Goal: Information Seeking & Learning: Learn about a topic

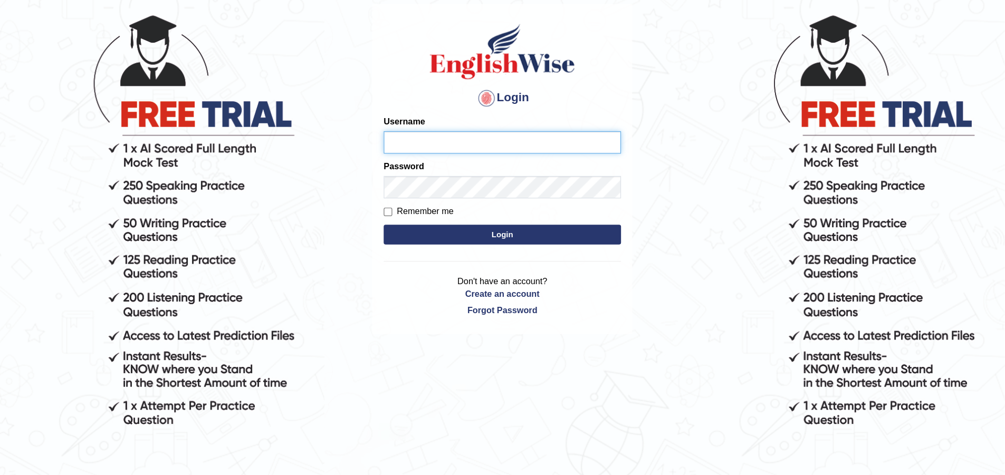
scroll to position [71, 0]
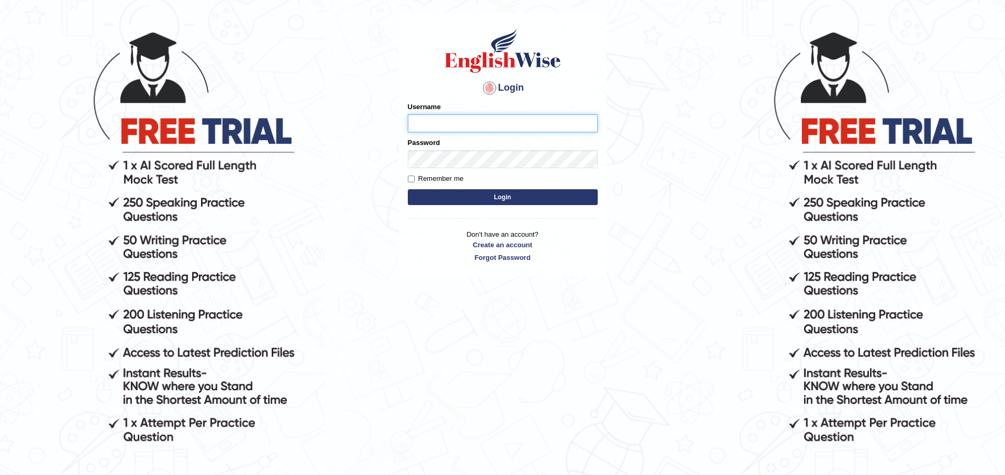
type input "zorbaenglish"
click at [456, 199] on button "Login" at bounding box center [503, 197] width 190 height 16
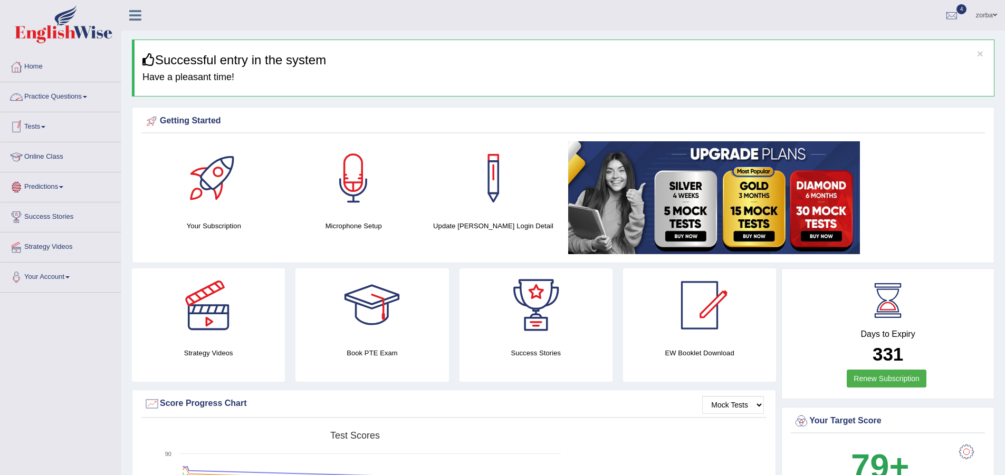
click at [83, 95] on link "Practice Questions" at bounding box center [61, 95] width 120 height 26
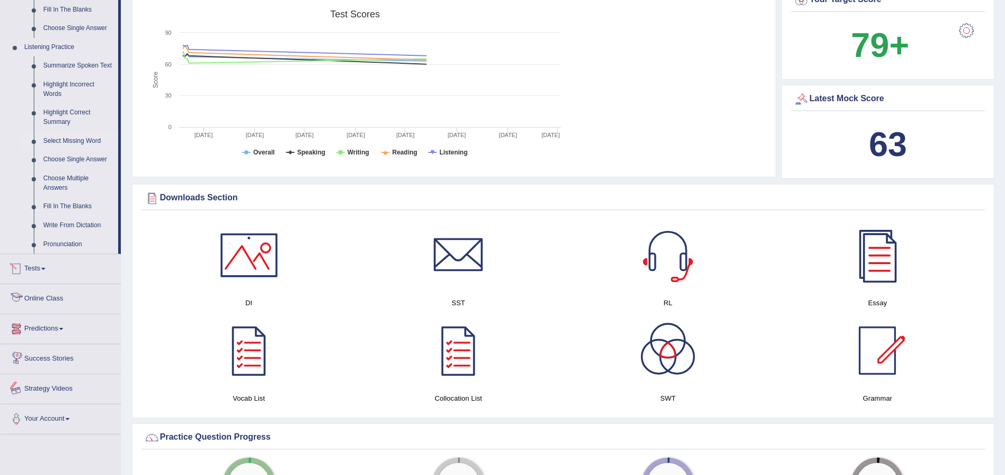
scroll to position [317, 0]
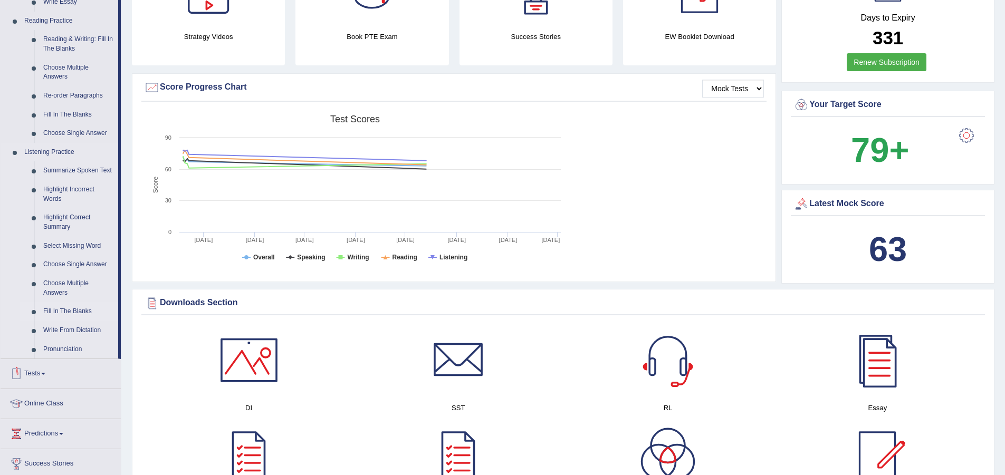
click at [76, 309] on link "Fill In The Blanks" at bounding box center [79, 311] width 80 height 19
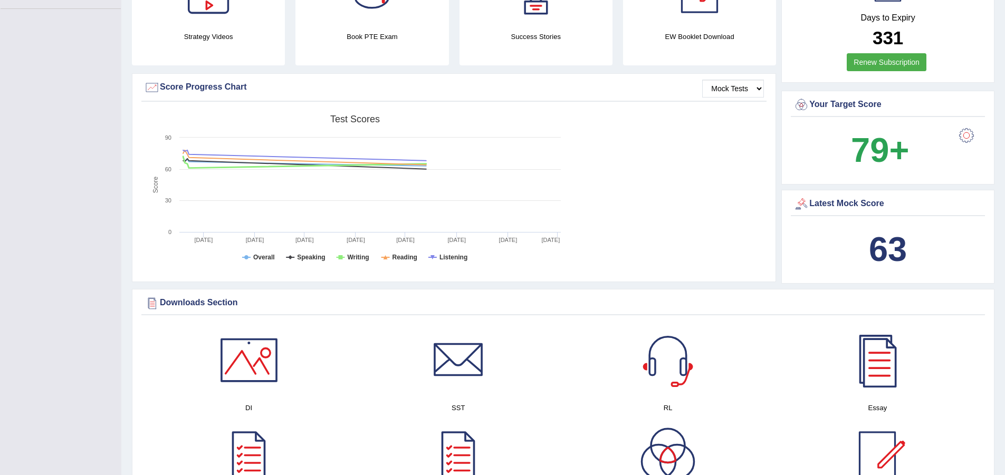
scroll to position [119, 0]
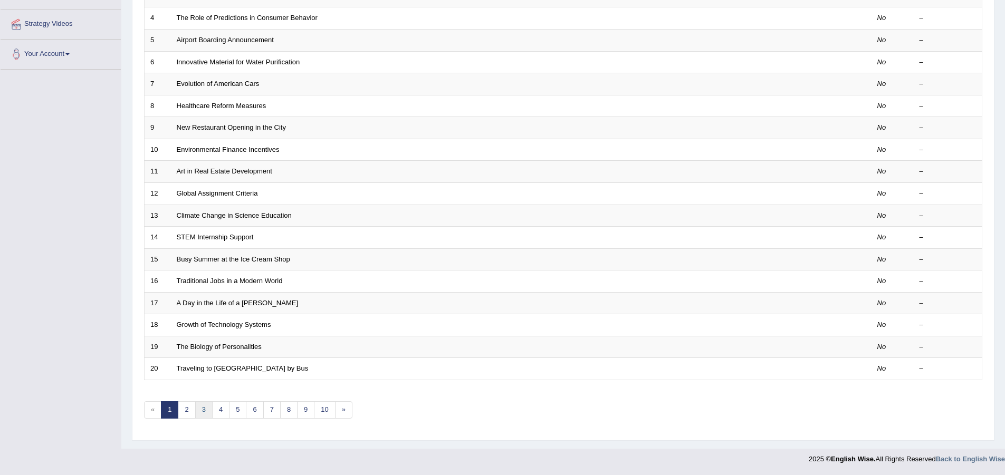
click at [208, 405] on link "3" at bounding box center [203, 409] width 17 height 17
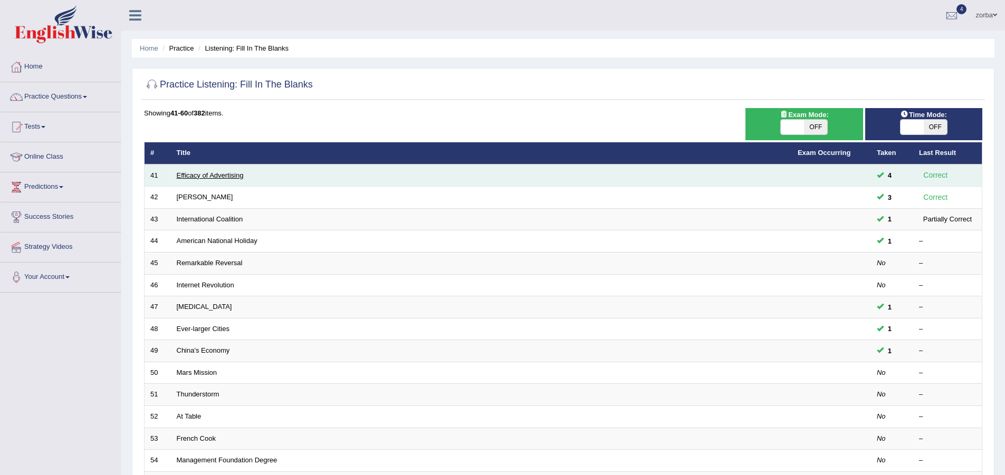
click at [201, 175] on link "Efficacy of Advertising" at bounding box center [210, 175] width 67 height 8
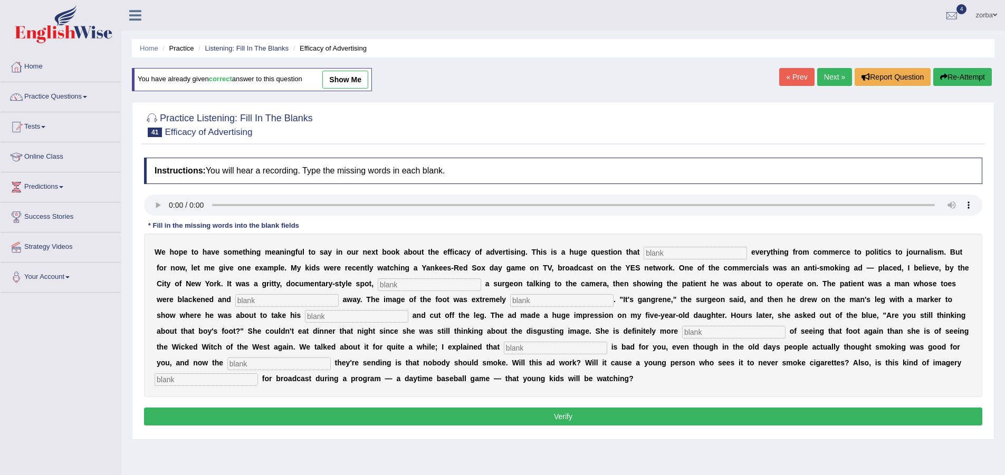
click at [827, 81] on link "Next »" at bounding box center [834, 77] width 35 height 18
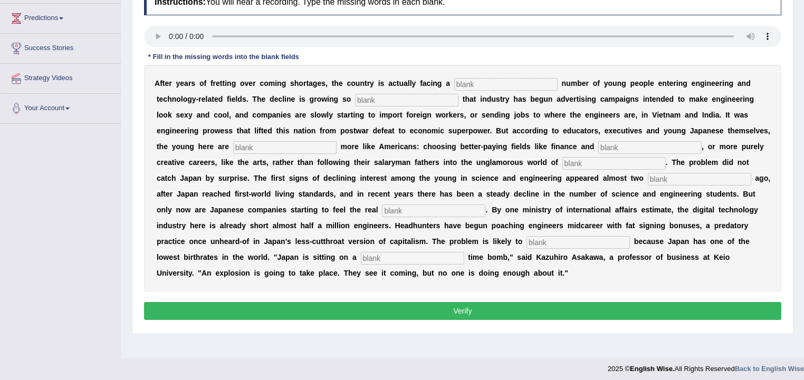
scroll to position [127, 0]
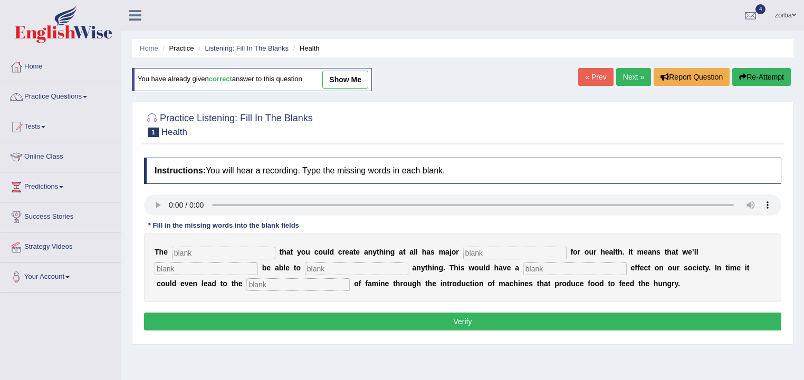
click at [639, 75] on link "Next »" at bounding box center [633, 77] width 35 height 18
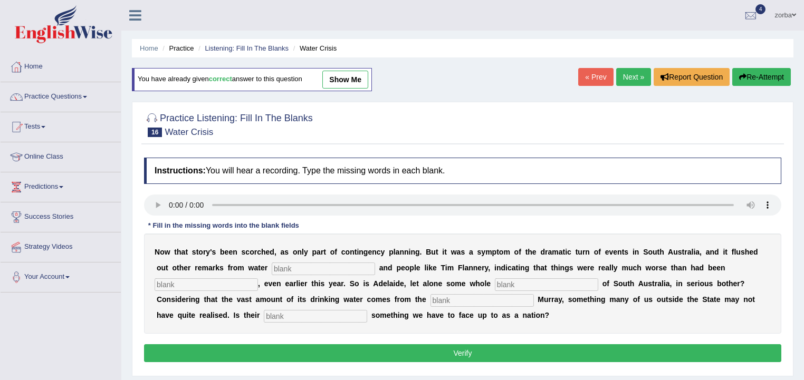
click at [627, 79] on link "Next »" at bounding box center [633, 77] width 35 height 18
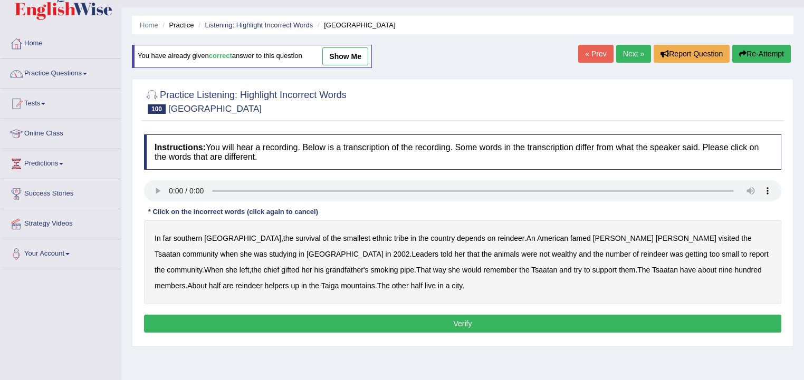
scroll to position [42, 0]
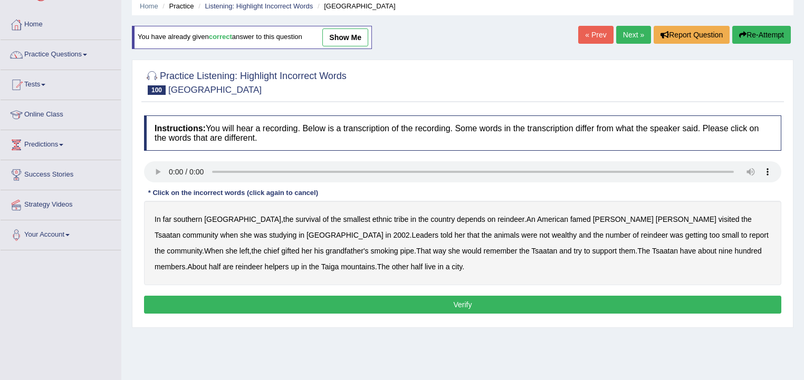
click at [627, 36] on link "Next »" at bounding box center [633, 35] width 35 height 18
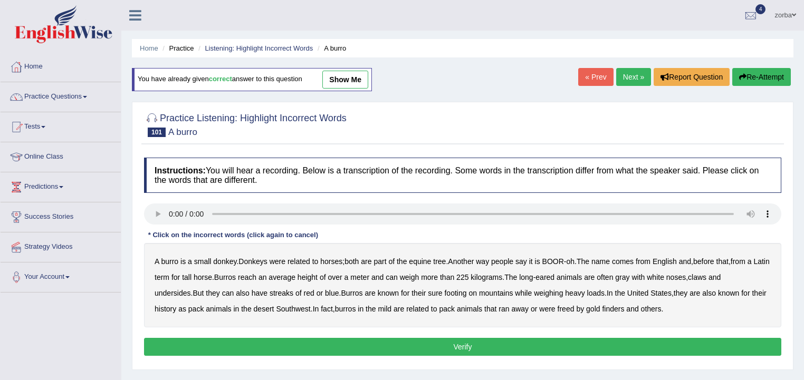
click at [636, 75] on link "Next »" at bounding box center [633, 77] width 35 height 18
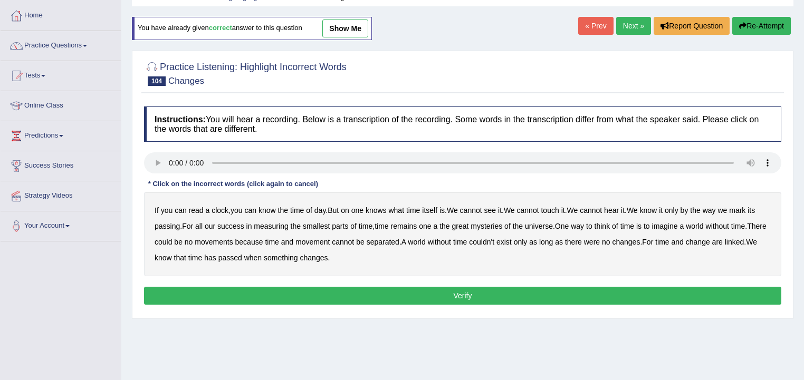
scroll to position [42, 0]
